Goal: Information Seeking & Learning: Learn about a topic

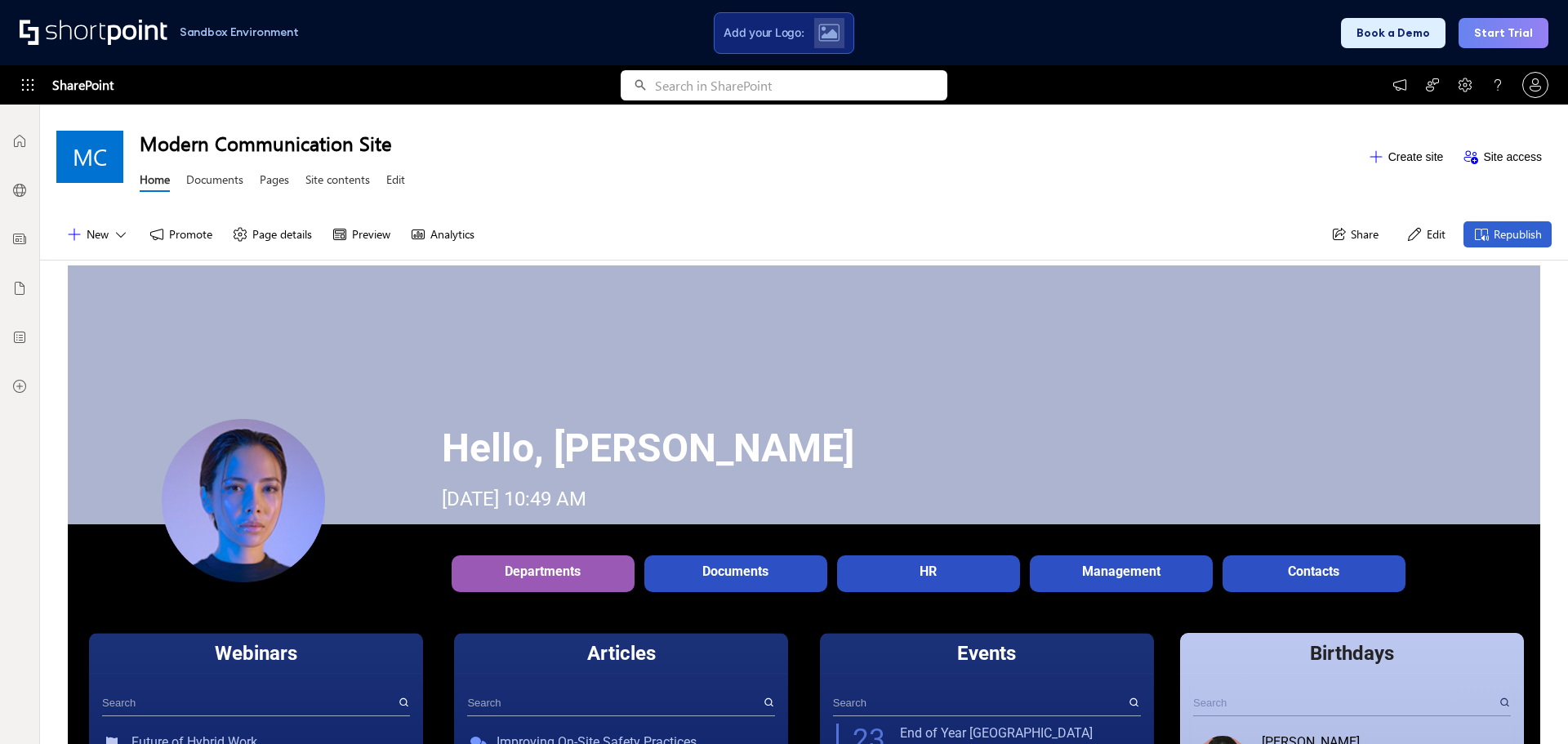
click at [1223, 28] on div "Sandbox Environment Add your Logo: Book a Demo Start Trial" at bounding box center [784, 33] width 1568 height 65
click at [339, 28] on div "Sandbox Environment Add your Logo: Book a Demo Start Trial" at bounding box center [784, 33] width 1568 height 65
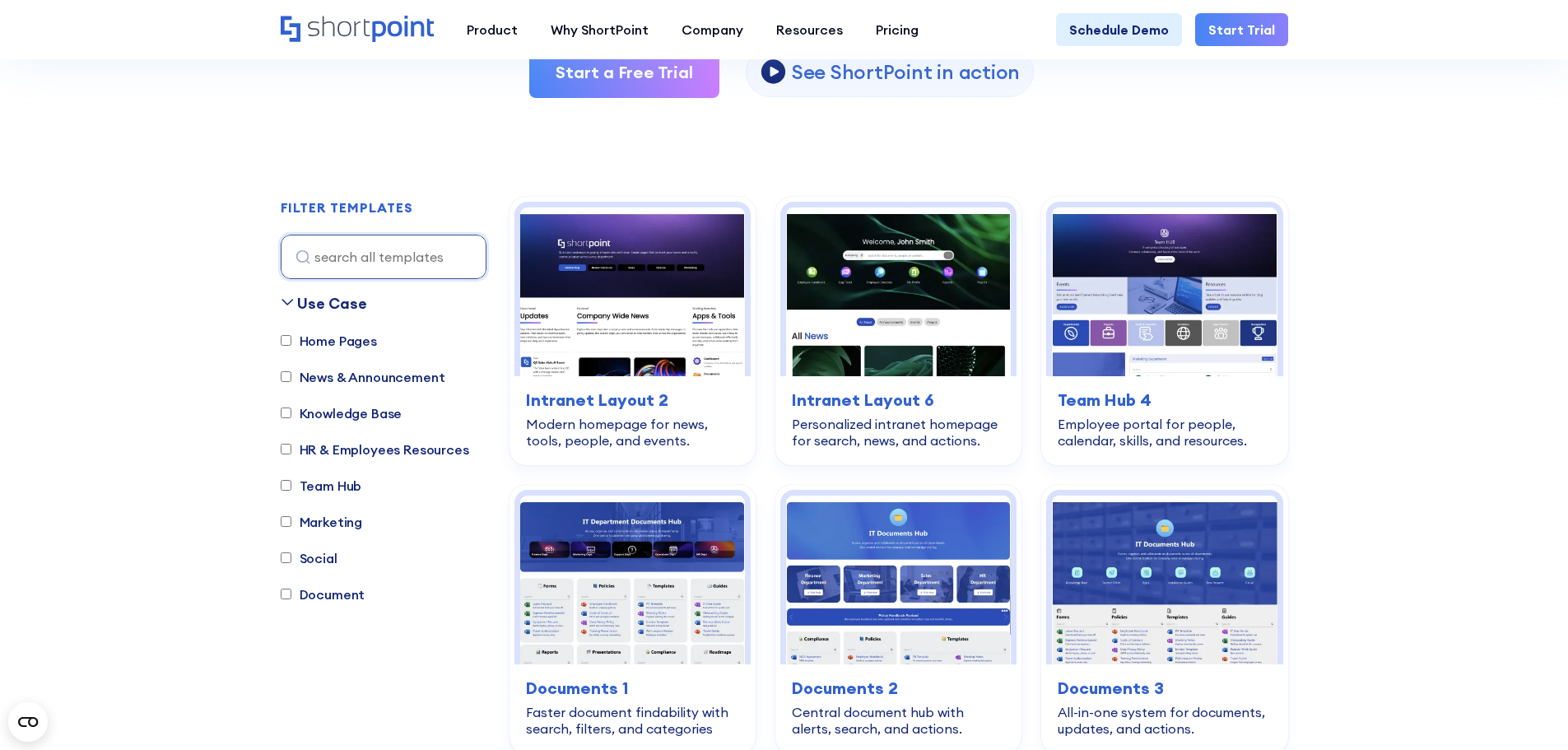
scroll to position [411, 0]
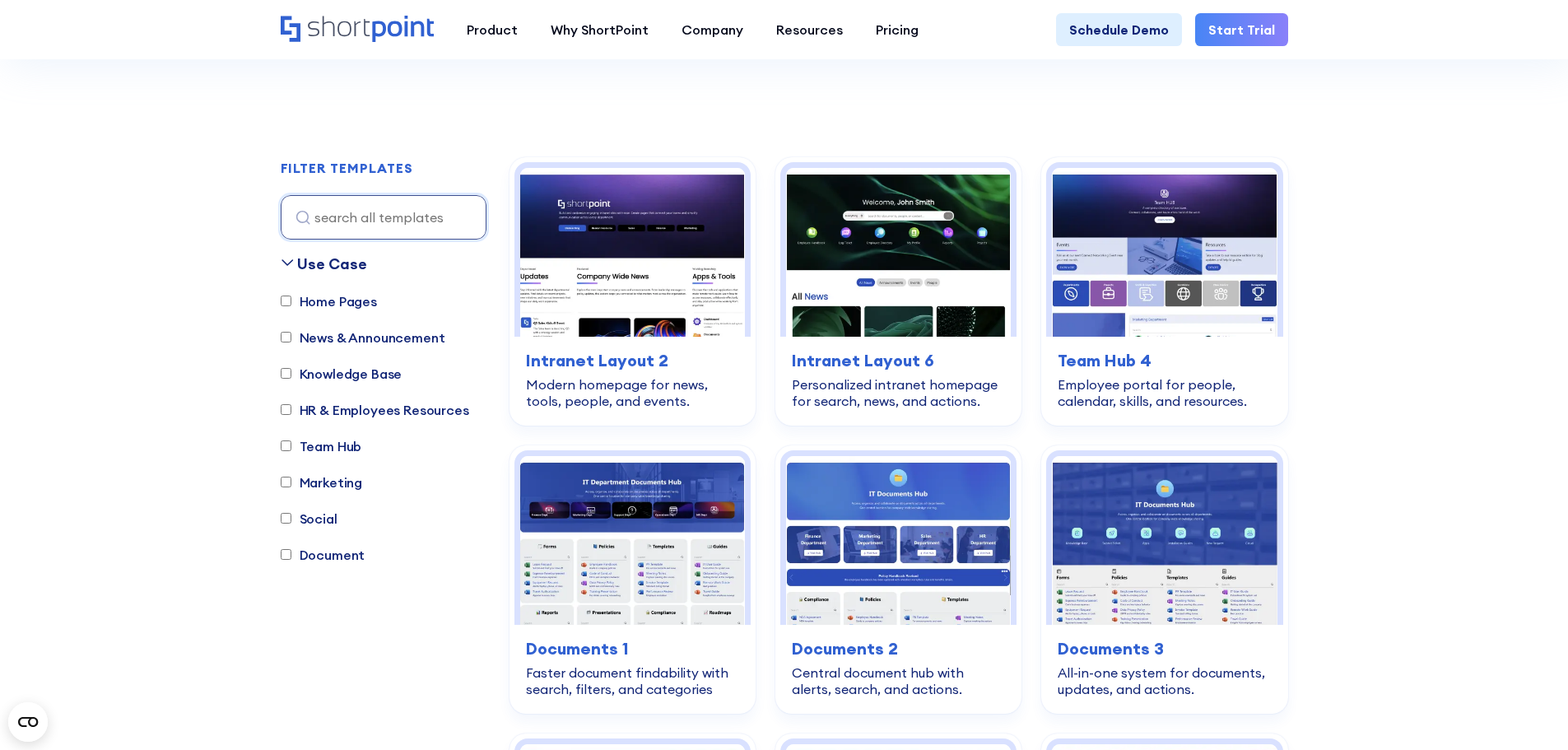
click at [287, 335] on input "News & Announcement" at bounding box center [286, 337] width 11 height 11
checkbox input "true"
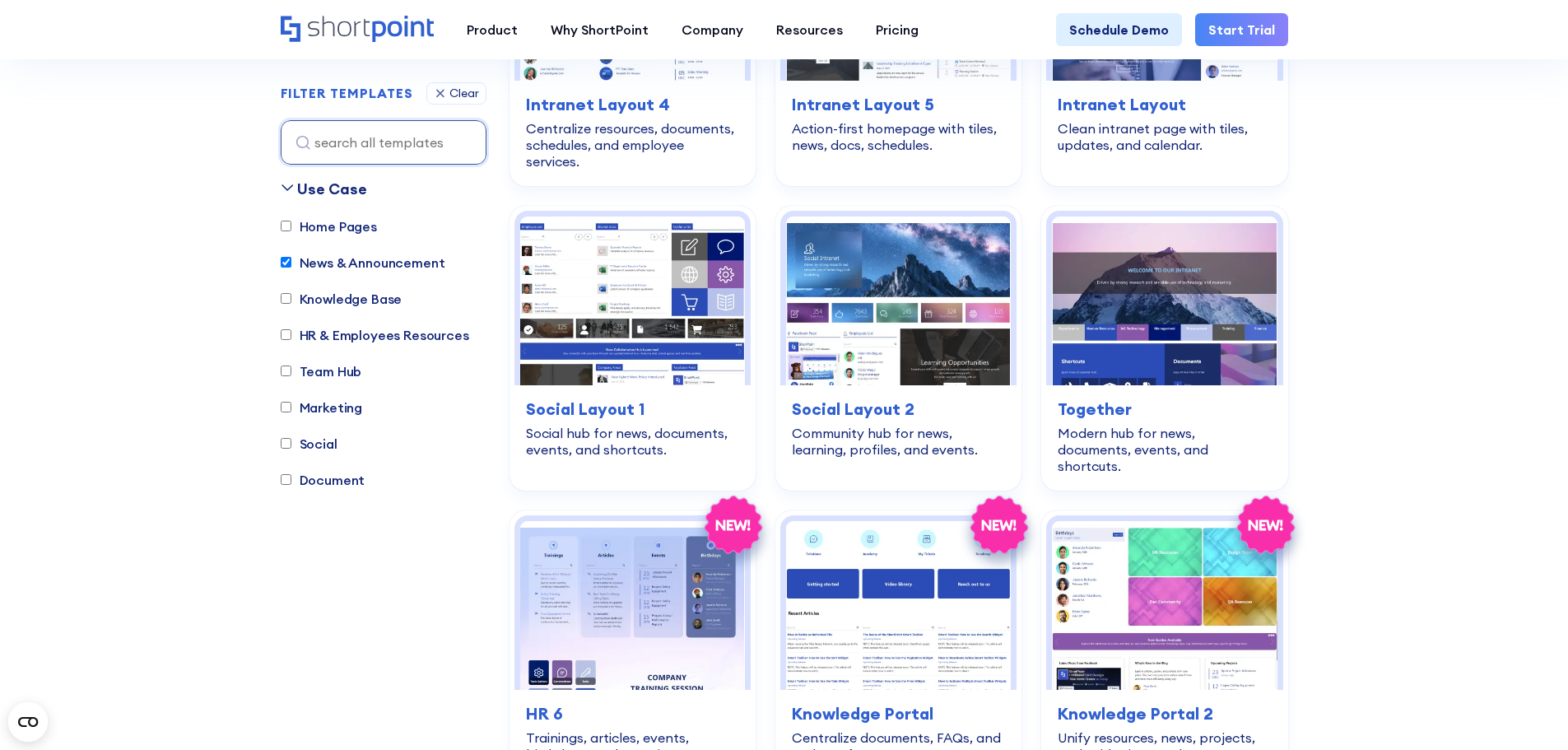
scroll to position [3121, 0]
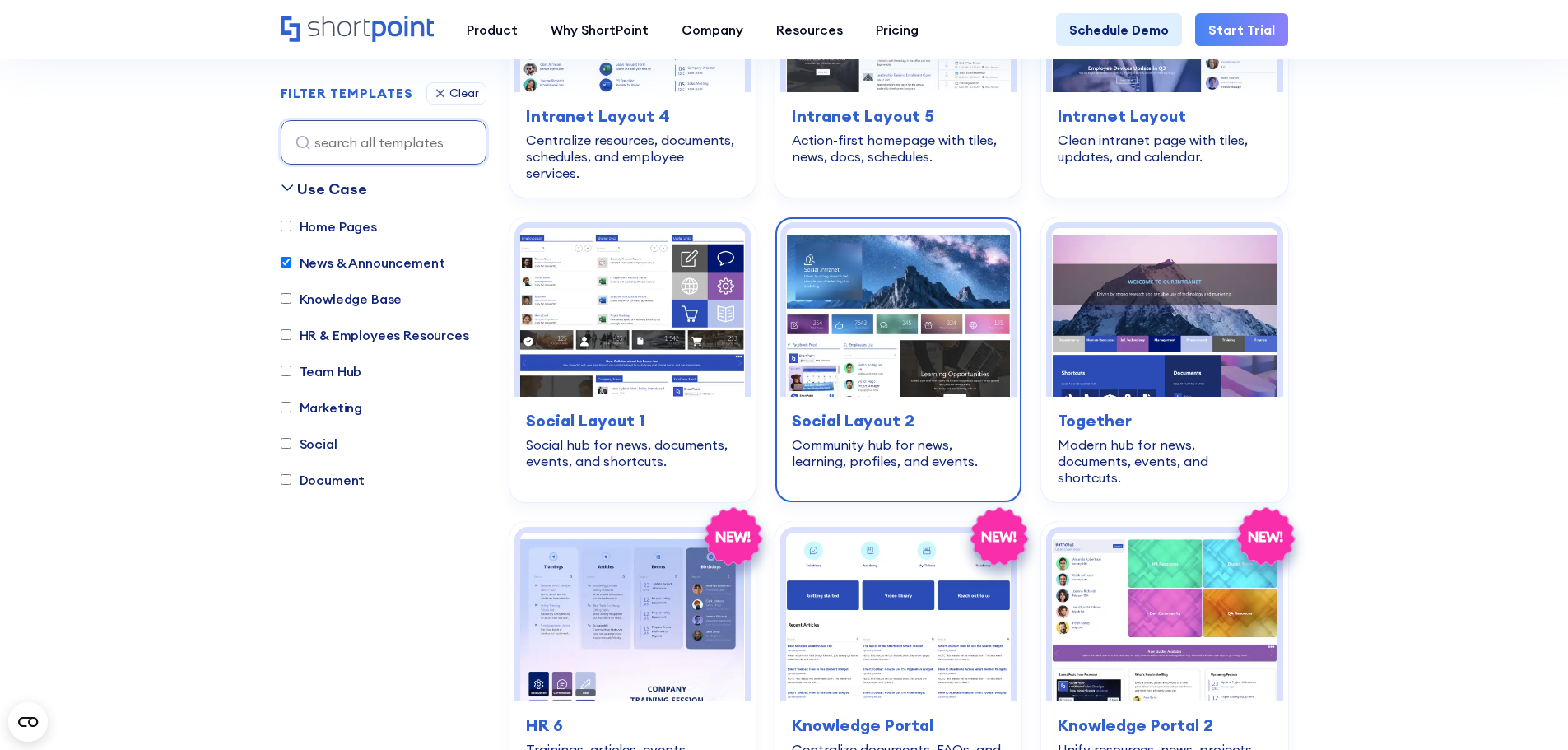
click at [821, 341] on img at bounding box center [898, 312] width 224 height 168
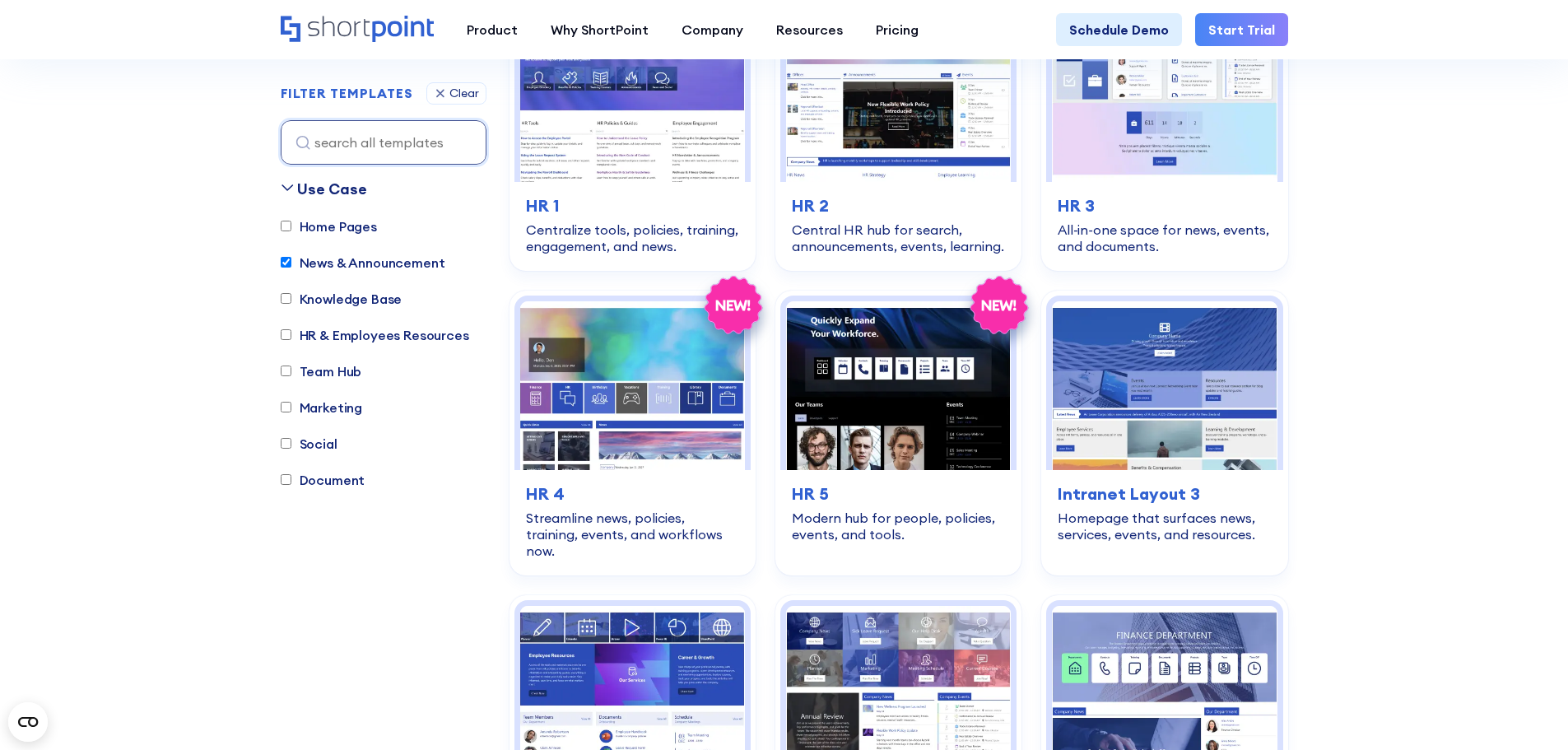
scroll to position [2419, 0]
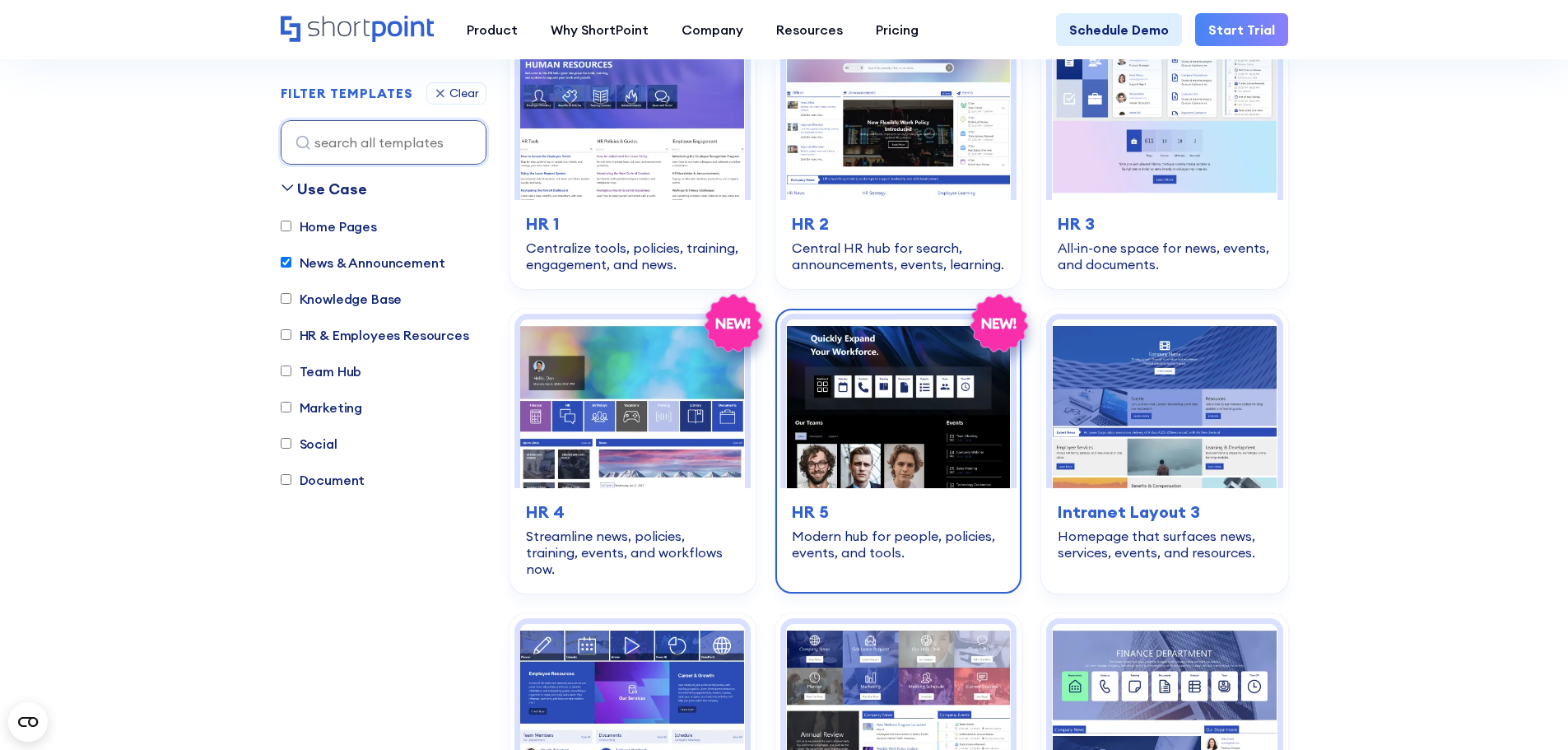
click at [895, 409] on img at bounding box center [898, 403] width 224 height 168
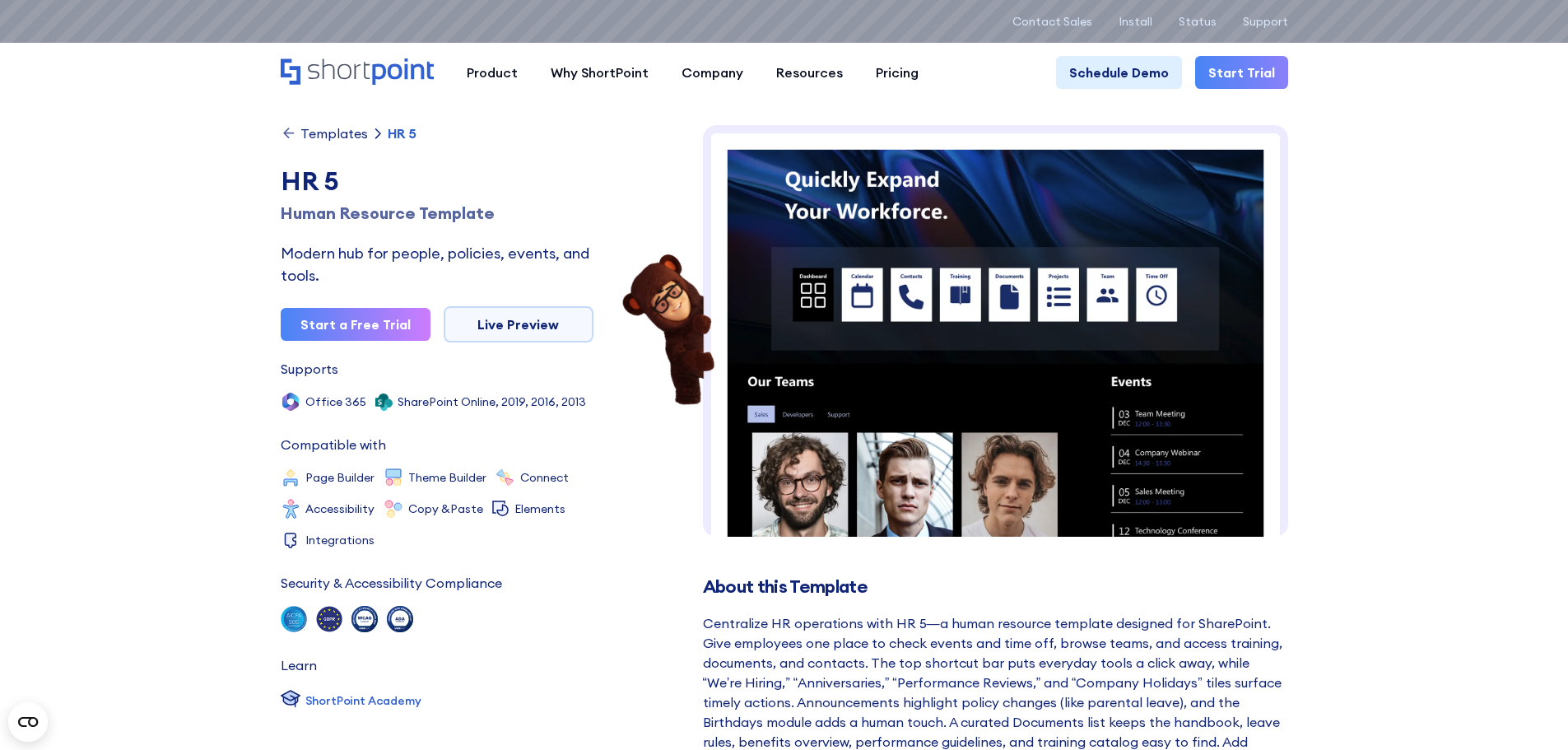
click at [908, 291] on img at bounding box center [995, 624] width 585 height 999
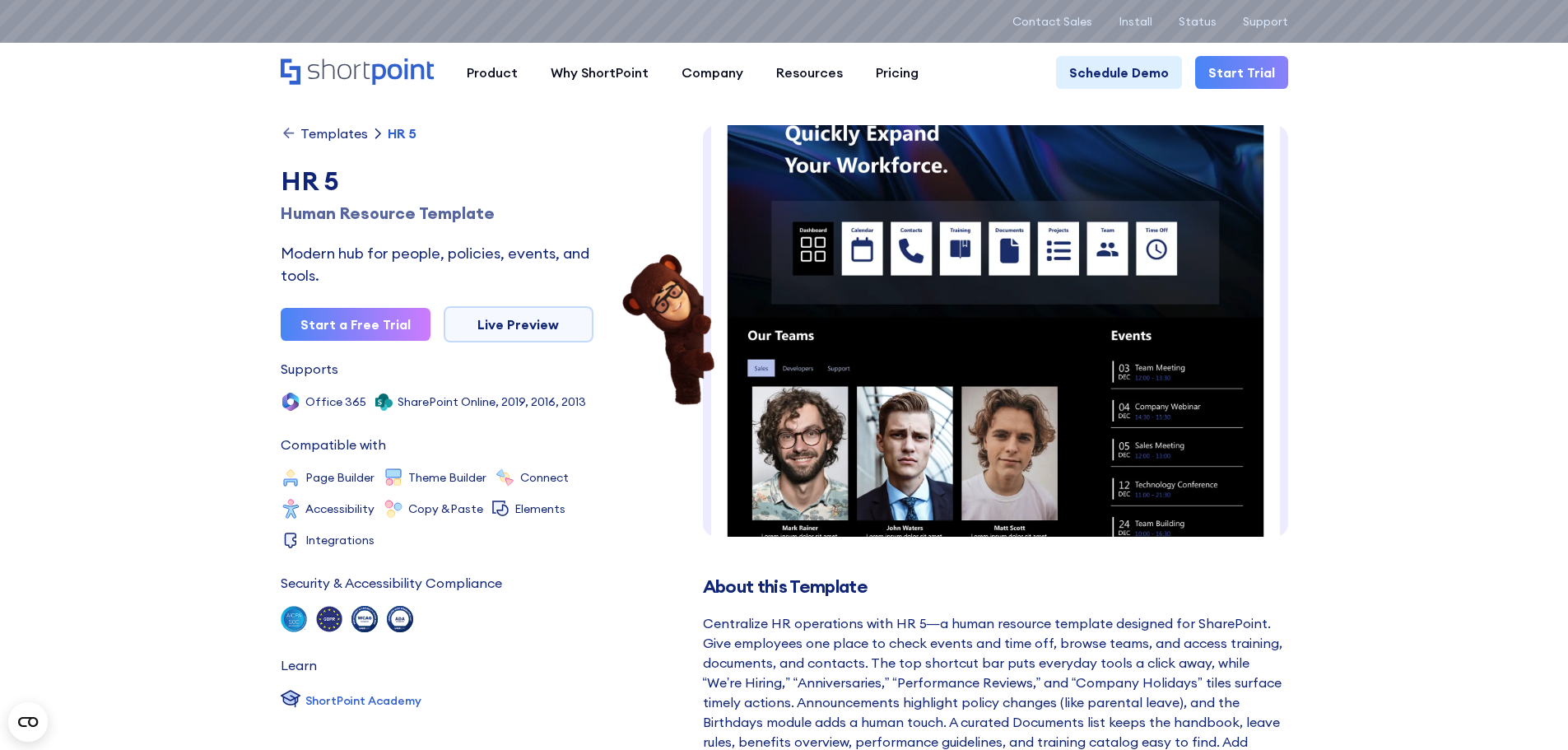
scroll to position [82, 0]
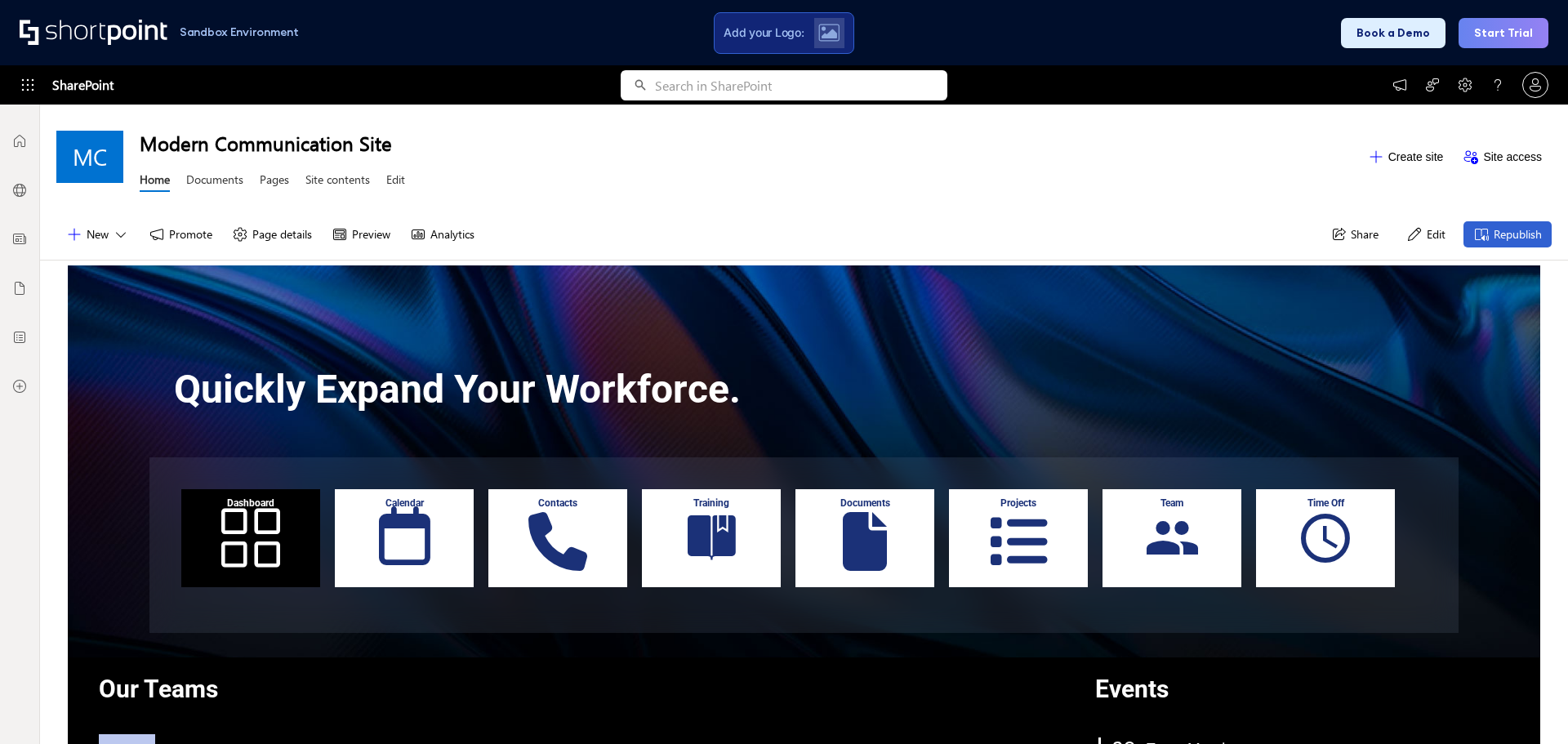
click at [405, 542] on div "Calendar" at bounding box center [405, 537] width 139 height 98
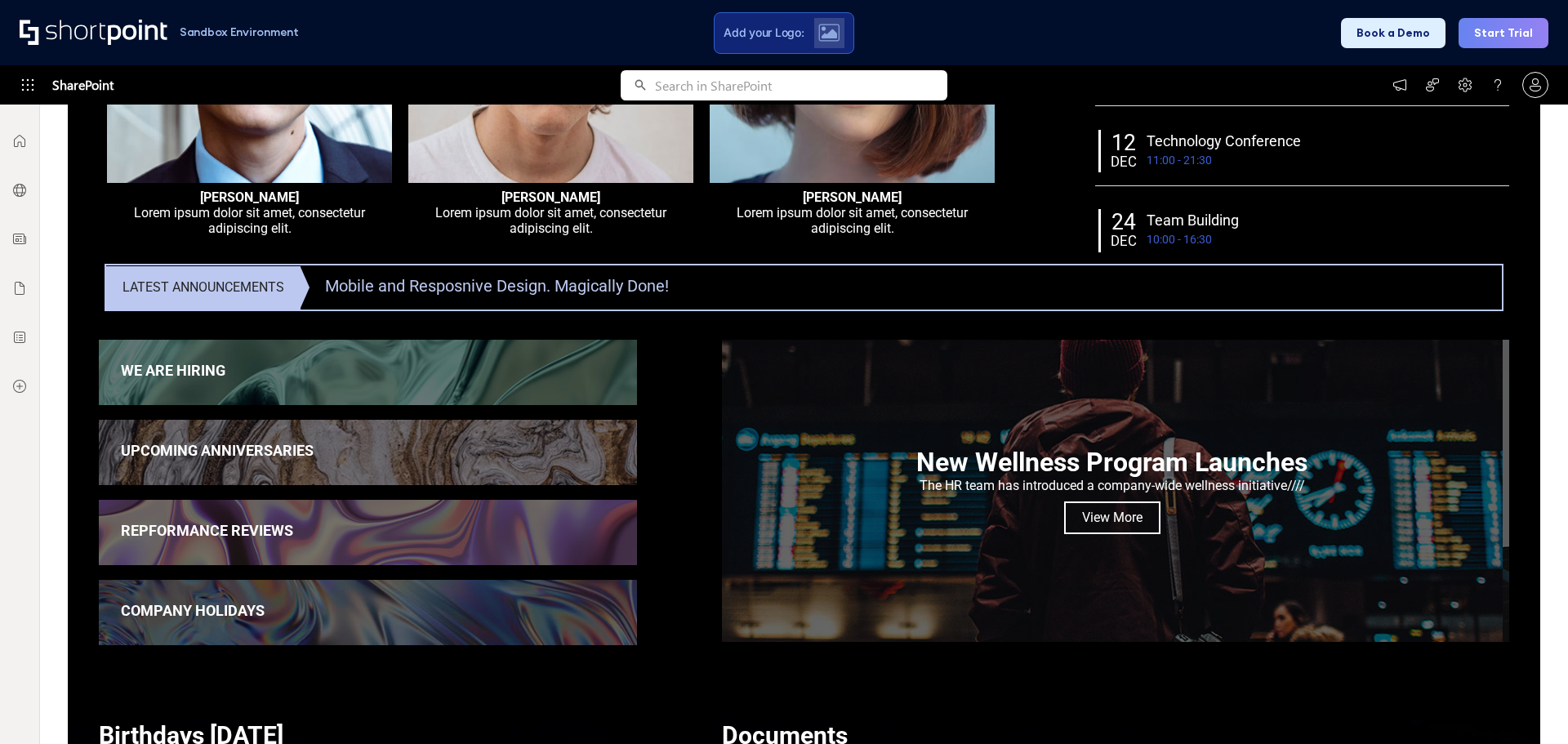
scroll to position [592, 0]
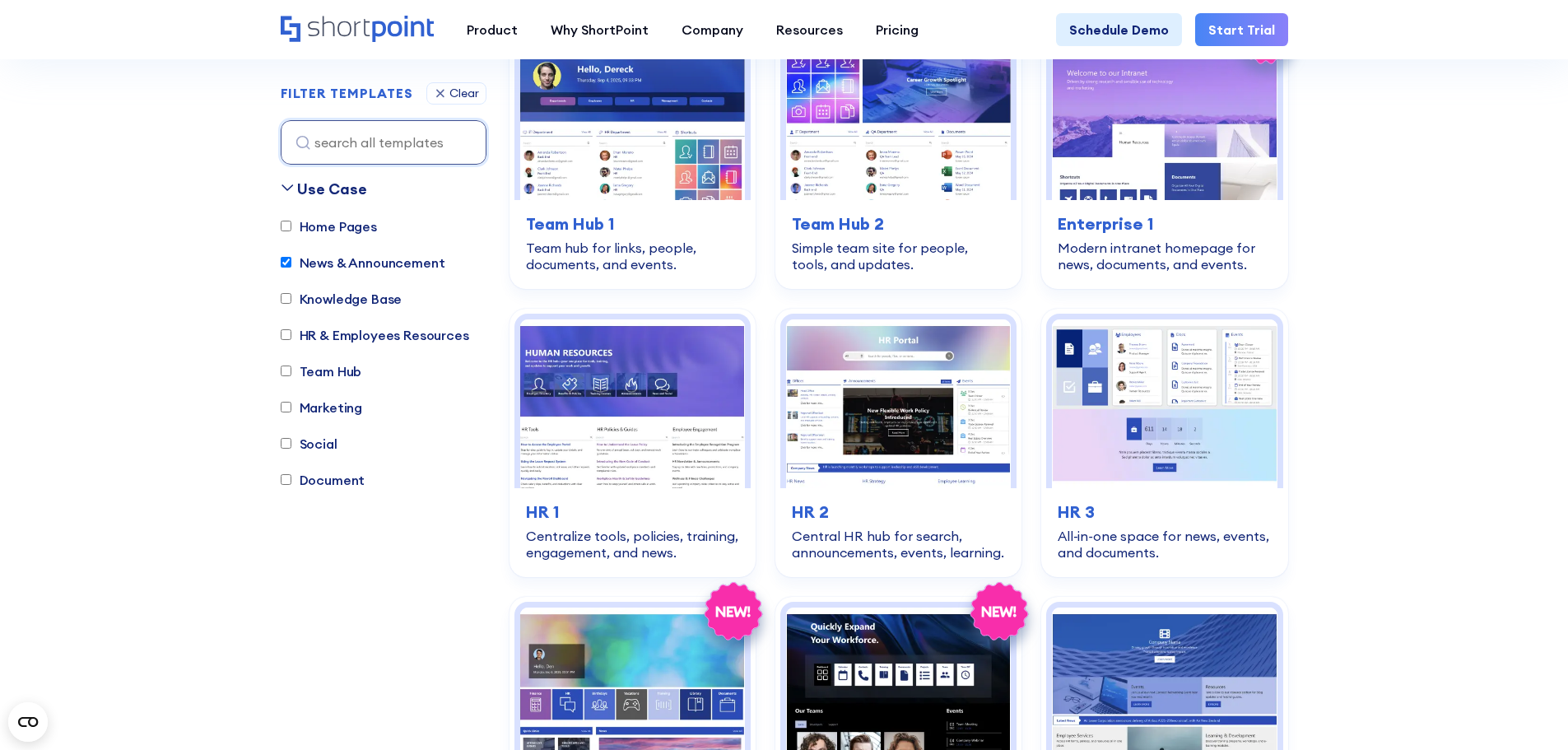
click at [282, 263] on input "News & Announcement" at bounding box center [286, 263] width 11 height 11
checkbox input "false"
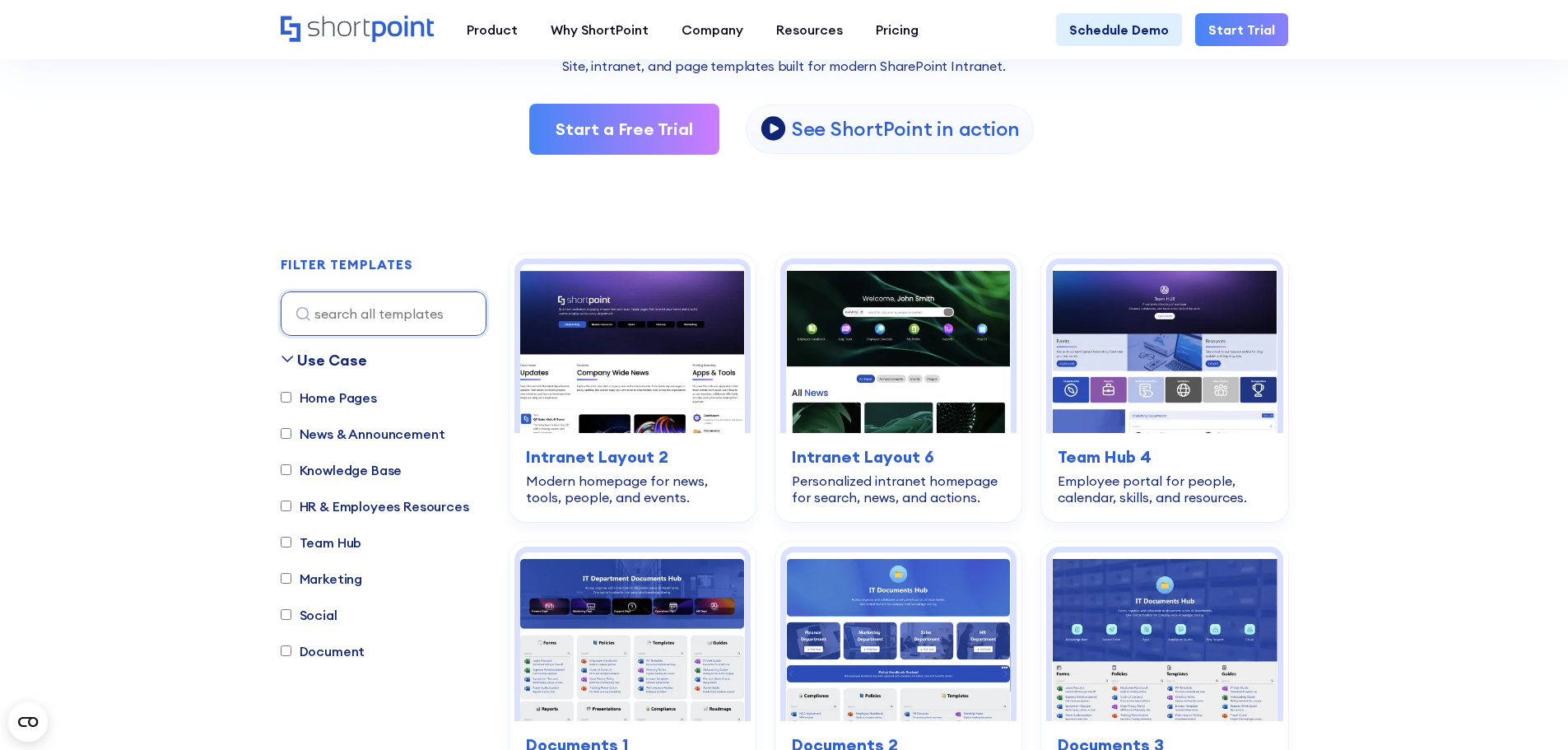
scroll to position [322, 0]
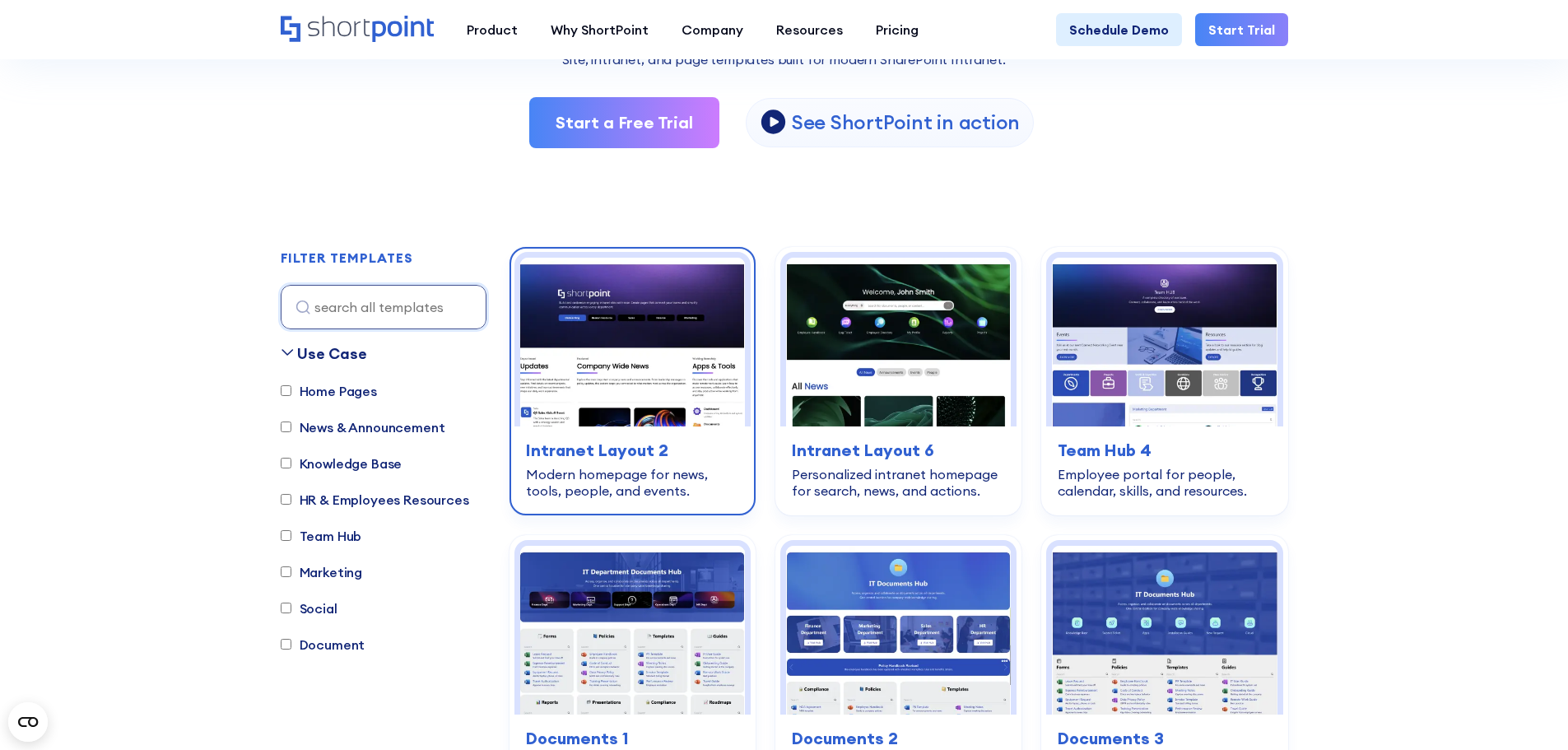
click at [620, 373] on img at bounding box center [632, 342] width 224 height 168
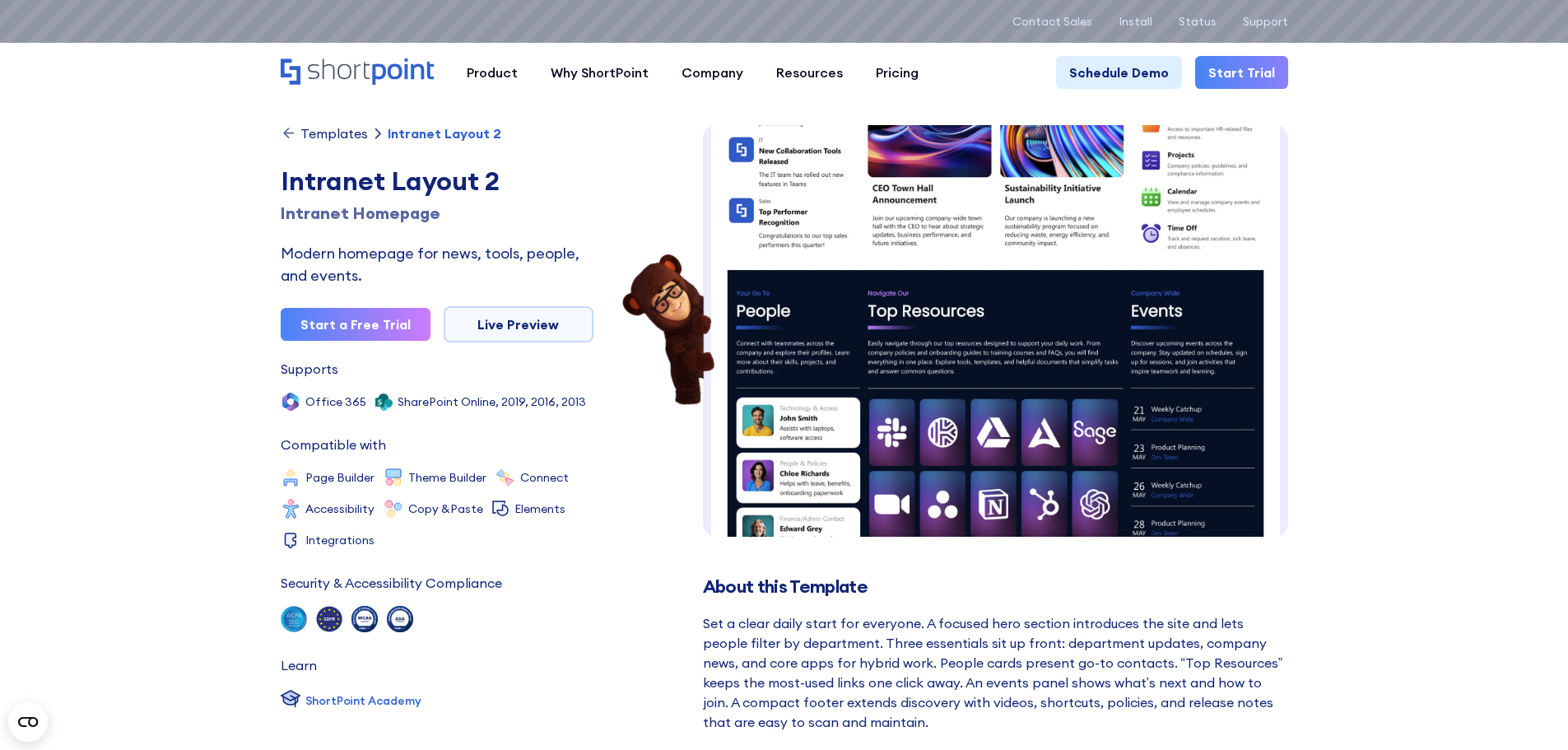
scroll to position [497, 0]
